Goal: Task Accomplishment & Management: Complete application form

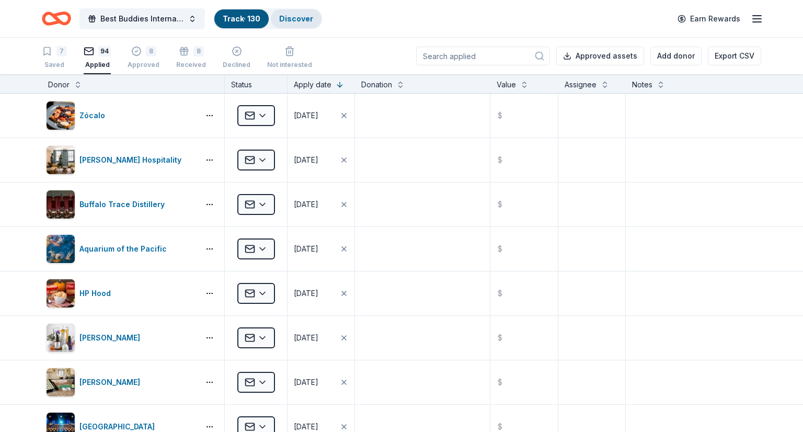
click at [295, 25] on div "Discover" at bounding box center [296, 18] width 51 height 19
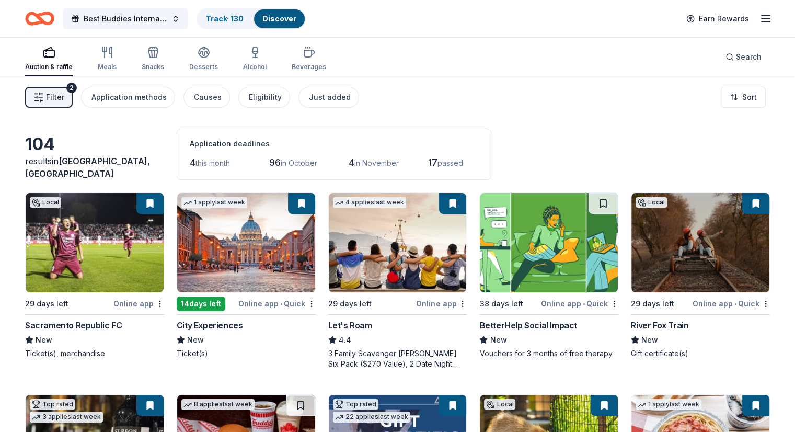
click at [549, 250] on img at bounding box center [549, 242] width 138 height 99
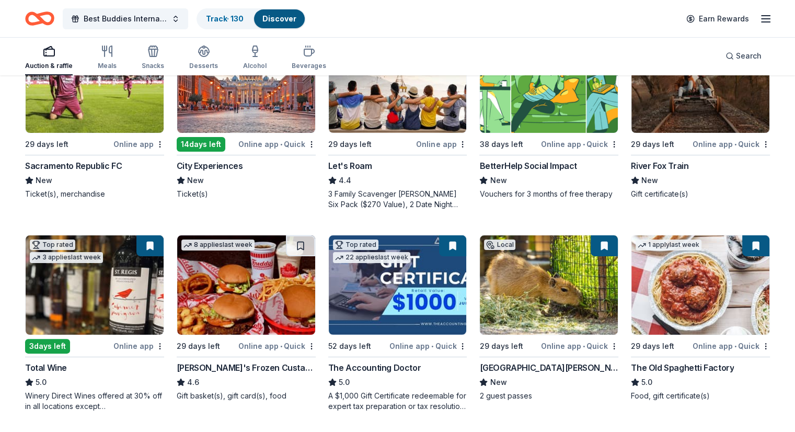
scroll to position [15, 0]
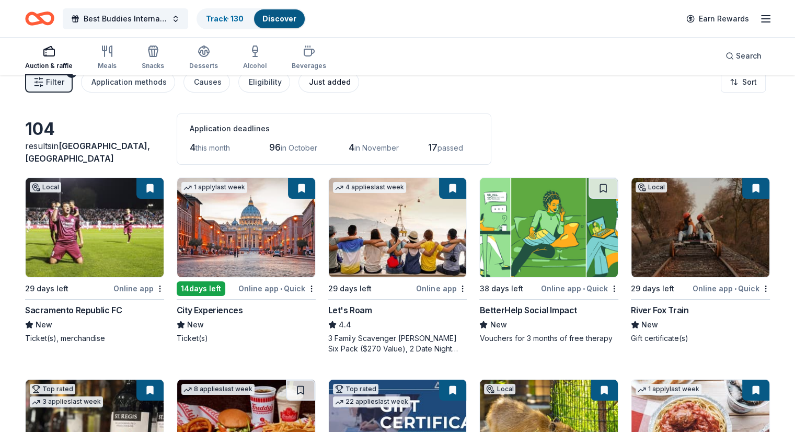
click at [324, 82] on div "Just added" at bounding box center [330, 82] width 42 height 13
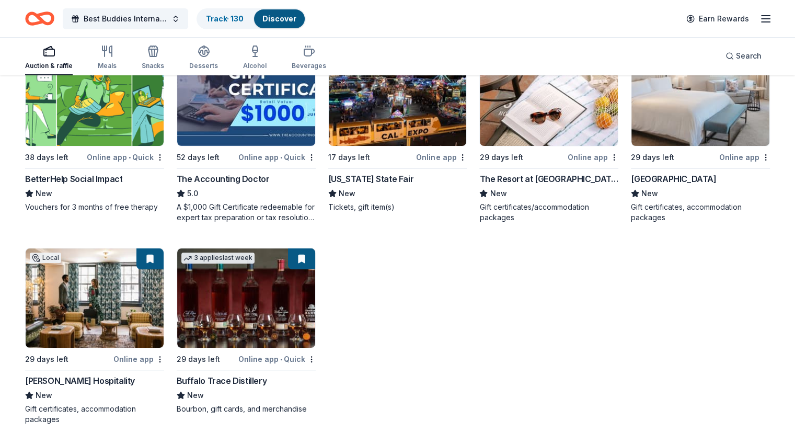
scroll to position [159, 0]
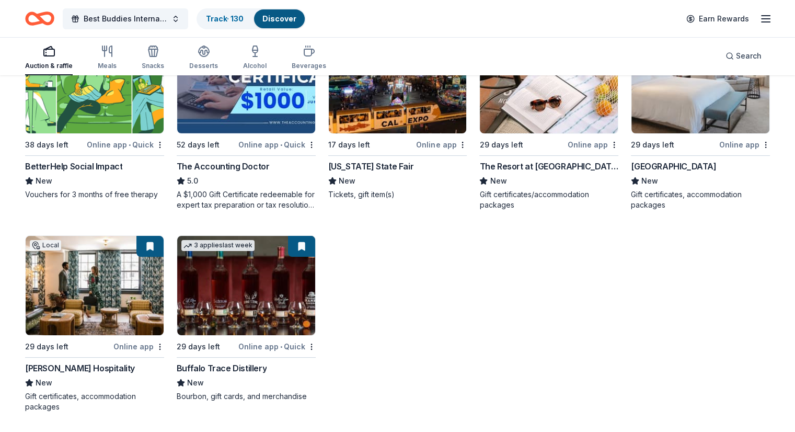
click at [502, 164] on div "The Resort at [GEOGRAPHIC_DATA]" at bounding box center [548, 166] width 139 height 13
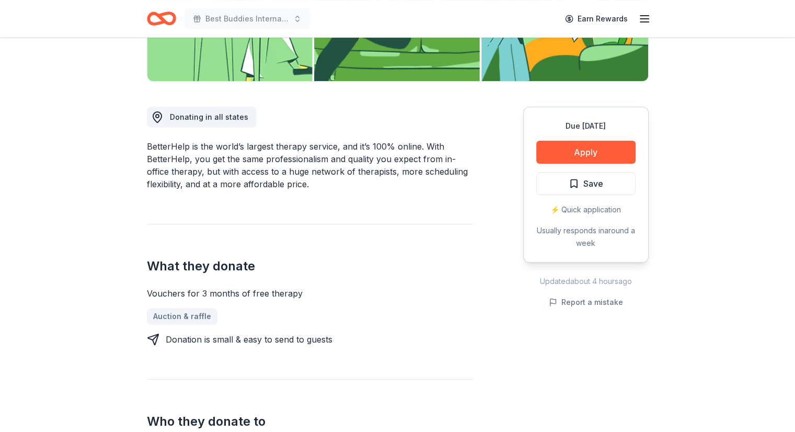
scroll to position [130, 0]
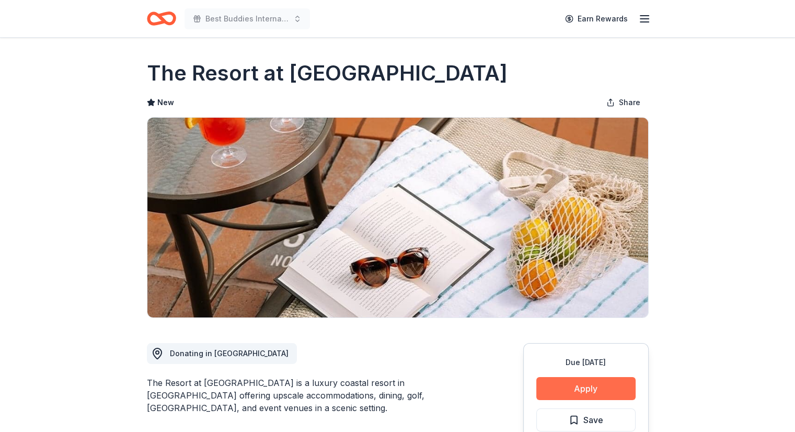
click at [577, 394] on button "Apply" at bounding box center [585, 388] width 99 height 23
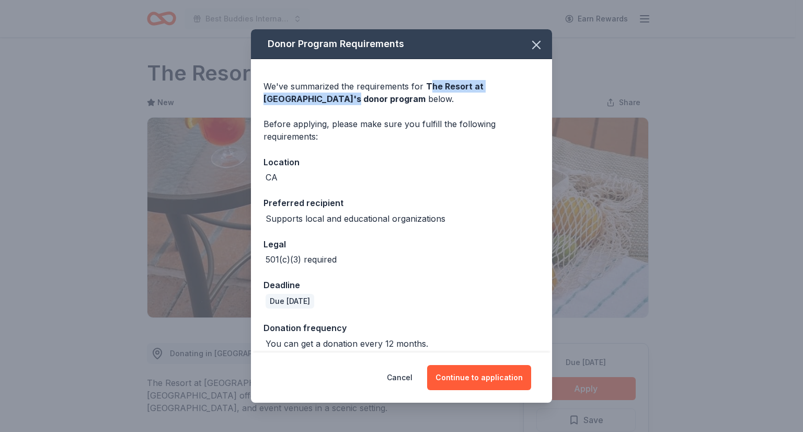
drag, startPoint x: 429, startPoint y: 84, endPoint x: 283, endPoint y: 101, distance: 147.4
click at [283, 101] on span "The Resort at Pelican Hill 's donor program" at bounding box center [373, 92] width 220 height 23
copy span "he Resort at Pelican Hill 's"
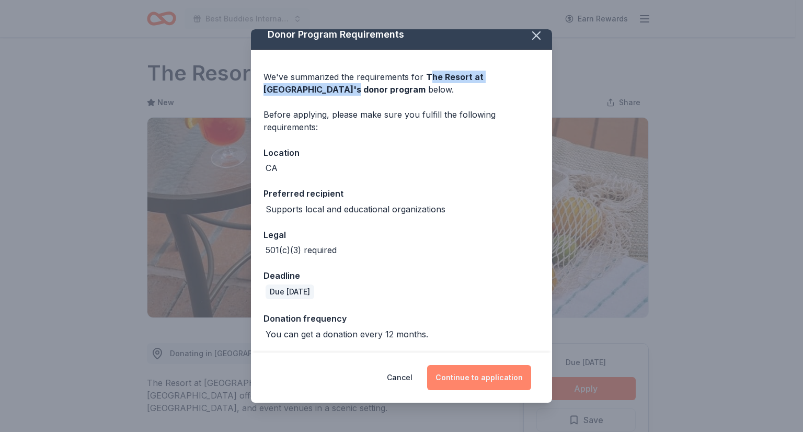
click at [496, 379] on button "Continue to application" at bounding box center [479, 377] width 104 height 25
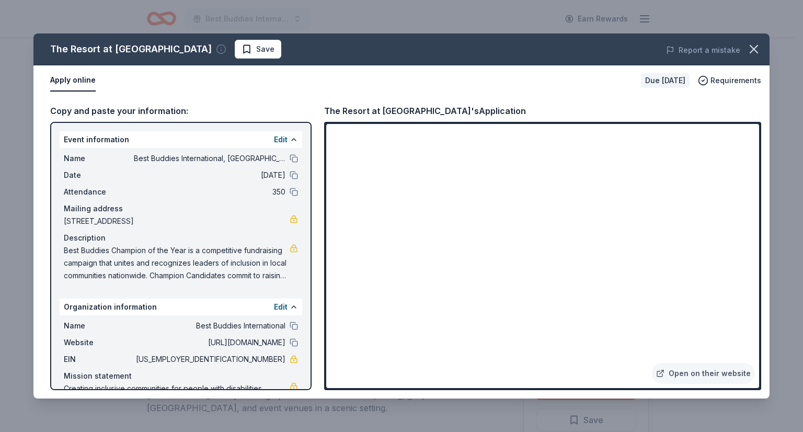
click at [221, 50] on icon "button" at bounding box center [221, 50] width 0 height 2
click at [729, 82] on span "Requirements" at bounding box center [735, 80] width 51 height 13
click at [497, 84] on div "Apply online" at bounding box center [341, 81] width 582 height 22
